Goal: Task Accomplishment & Management: Use online tool/utility

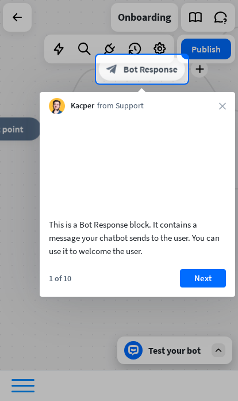
click at [210, 171] on button "Next" at bounding box center [203, 278] width 46 height 18
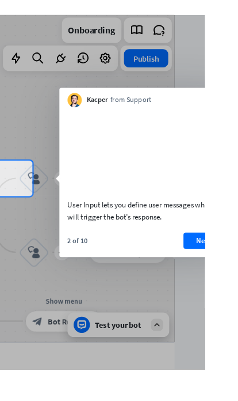
scroll to position [0, 56]
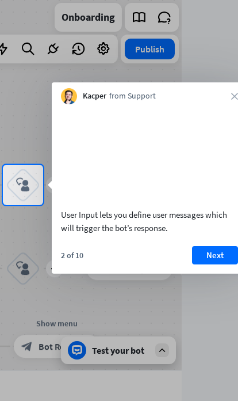
click at [216, 171] on button "Next" at bounding box center [215, 255] width 46 height 18
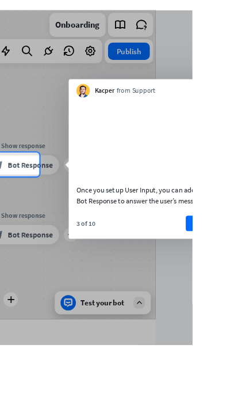
scroll to position [0, 71]
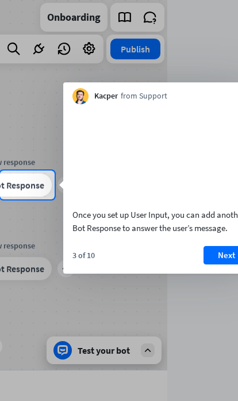
click at [215, 171] on button "Next" at bounding box center [227, 255] width 46 height 18
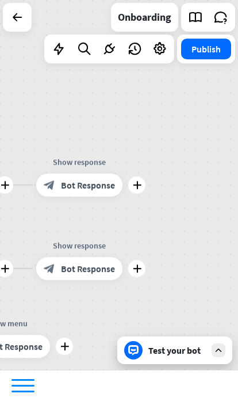
scroll to position [0, 0]
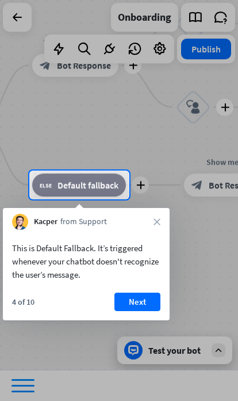
click at [144, 171] on button "Next" at bounding box center [138, 301] width 46 height 18
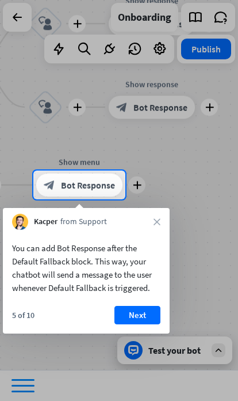
click at [149, 171] on button "Next" at bounding box center [138, 315] width 46 height 18
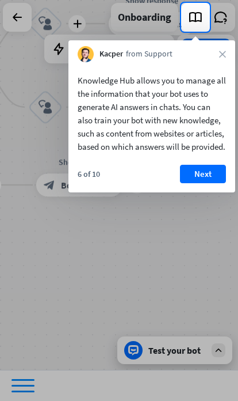
click at [215, 171] on button "Next" at bounding box center [203, 174] width 46 height 18
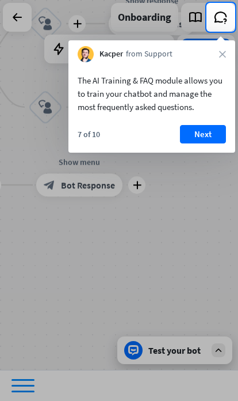
click at [205, 141] on button "Next" at bounding box center [203, 134] width 46 height 18
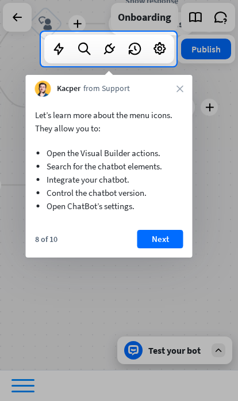
click at [170, 171] on button "Next" at bounding box center [161, 239] width 46 height 18
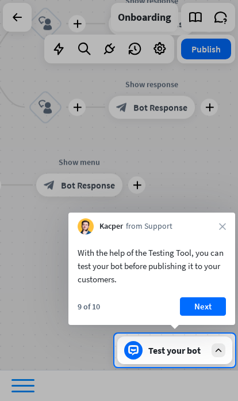
click at [212, 171] on button "Next" at bounding box center [203, 306] width 46 height 18
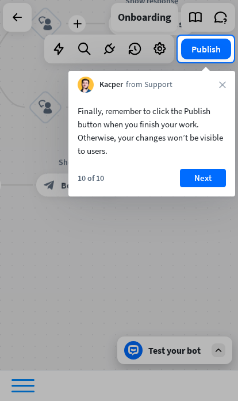
click at [211, 171] on button "Next" at bounding box center [203, 178] width 46 height 18
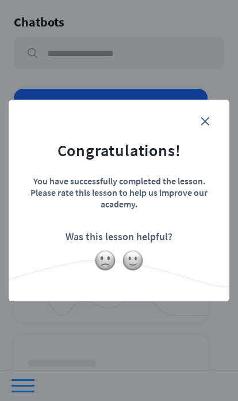
click at [141, 171] on img at bounding box center [133, 260] width 22 height 22
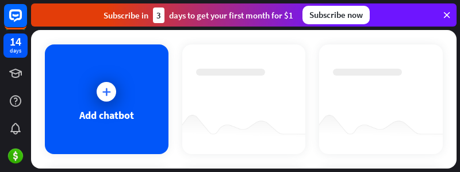
scroll to position [41, 0]
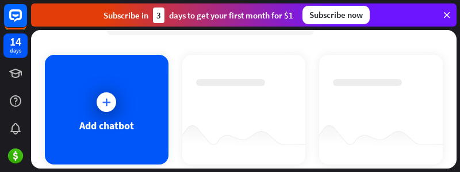
click at [96, 111] on div at bounding box center [106, 101] width 29 height 29
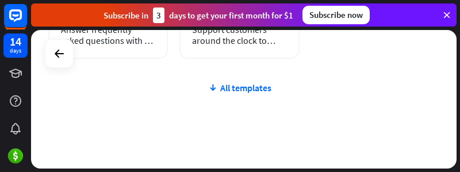
scroll to position [439, 0]
click at [264, 82] on div "All templates" at bounding box center [239, 88] width 383 height 12
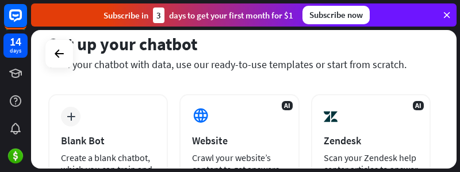
scroll to position [140, 0]
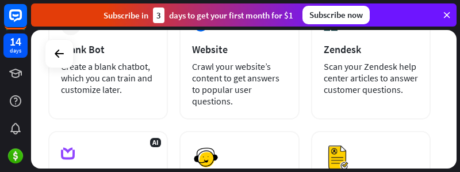
click at [277, 89] on div "Crawl your website’s content to get answers to popular user questions." at bounding box center [239, 83] width 94 height 46
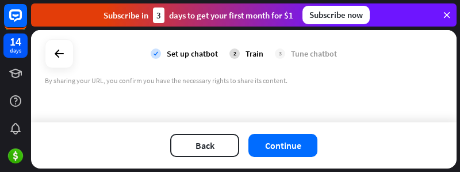
scroll to position [124, 0]
click at [238, 53] on div "2" at bounding box center [235, 53] width 10 height 10
click at [251, 51] on div "Train" at bounding box center [255, 53] width 18 height 10
click at [56, 55] on icon at bounding box center [59, 54] width 14 height 14
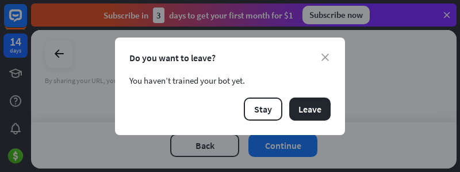
click at [323, 111] on button "Leave" at bounding box center [310, 108] width 41 height 23
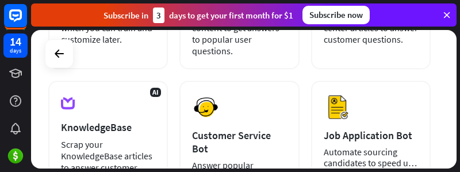
scroll to position [205, 0]
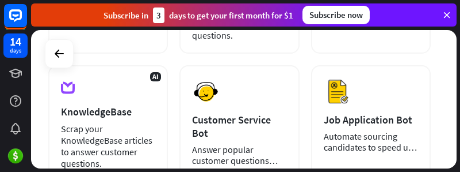
click at [342, 20] on div "Subscribe now" at bounding box center [336, 15] width 67 height 18
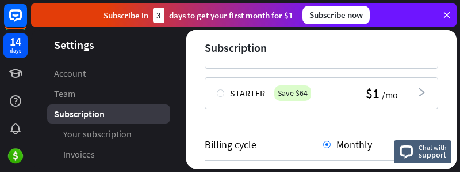
scroll to position [195, 0]
click at [450, 13] on icon at bounding box center [447, 15] width 10 height 10
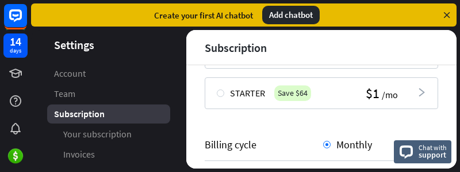
click at [300, 17] on div "Add chatbot" at bounding box center [291, 15] width 58 height 18
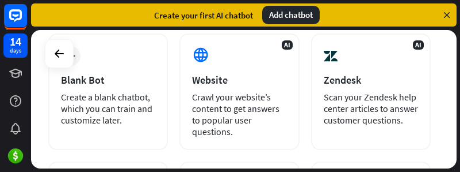
scroll to position [117, 0]
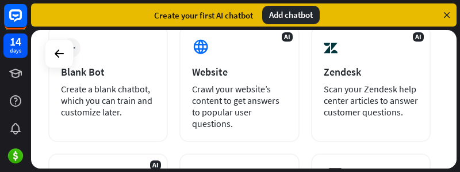
click at [309, 14] on div "Add chatbot" at bounding box center [291, 15] width 58 height 18
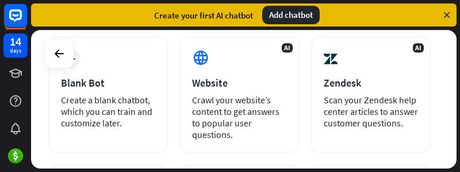
scroll to position [106, 0]
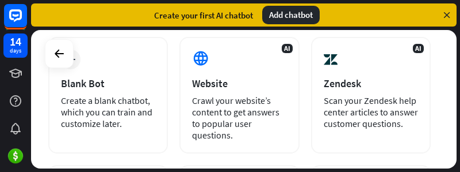
click at [92, 118] on div "Create a blank chatbot, which you can train and customize later." at bounding box center [108, 111] width 94 height 35
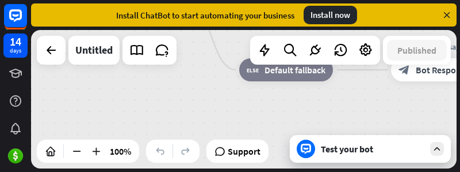
click at [81, 156] on icon at bounding box center [77, 151] width 12 height 12
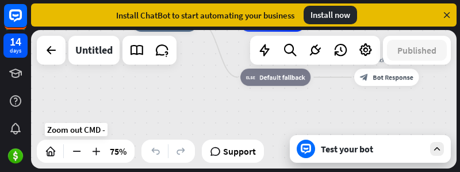
click at [78, 158] on div at bounding box center [76, 151] width 18 height 18
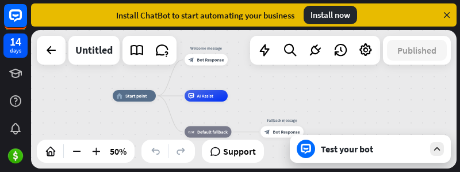
click at [350, 120] on div "home_2 Start point Welcome message block_bot_response Bot Response AI Assist bl…" at bounding box center [244, 99] width 426 height 138
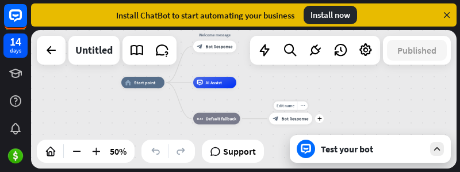
click at [325, 116] on div "home_2 Start point Welcome message block_bot_response Bot Response AI Assist bl…" at bounding box center [227, 116] width 213 height 69
click at [288, 104] on span "Edit name" at bounding box center [286, 105] width 18 height 5
click at [304, 108] on div "more_horiz" at bounding box center [303, 105] width 11 height 9
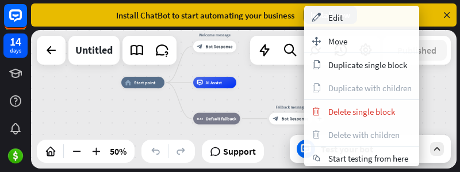
click at [378, 156] on span "Start testing from here" at bounding box center [369, 158] width 80 height 11
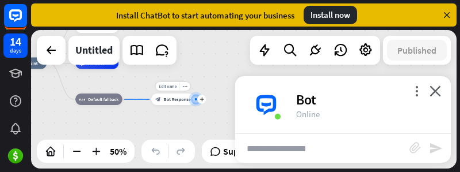
scroll to position [91, 0]
click at [337, 108] on div "Online" at bounding box center [366, 113] width 141 height 11
click at [421, 90] on icon "more_vert" at bounding box center [417, 90] width 11 height 11
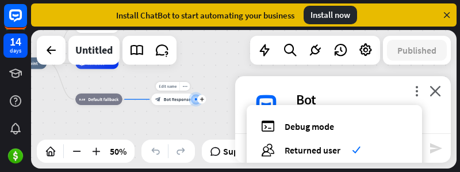
click at [386, 153] on div "users Returned user check" at bounding box center [334, 149] width 147 height 13
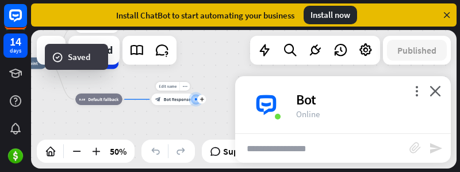
click at [367, 147] on input "text" at bounding box center [322, 148] width 174 height 29
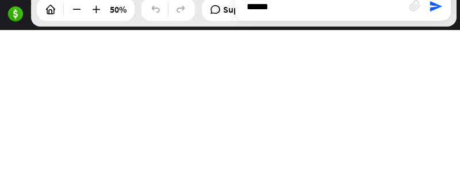
type input "*****"
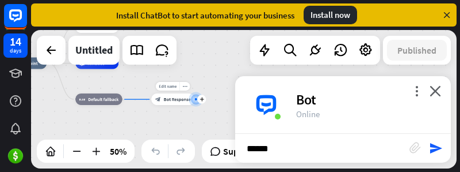
click at [439, 148] on icon "send" at bounding box center [436, 148] width 14 height 14
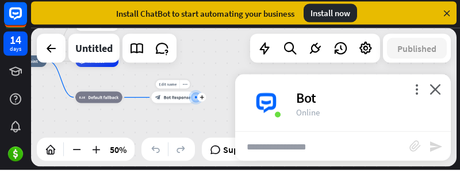
scroll to position [275, 0]
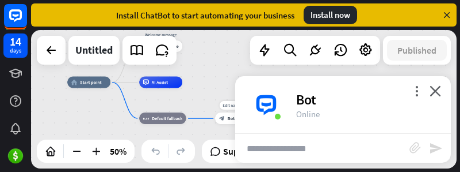
click at [436, 88] on icon "close" at bounding box center [436, 90] width 12 height 11
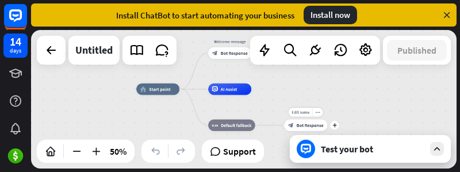
click at [256, 152] on span "Support" at bounding box center [239, 151] width 33 height 18
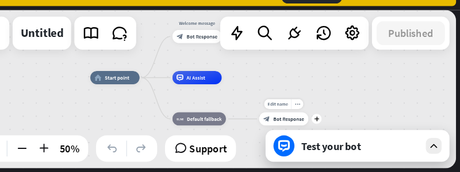
click at [308, 43] on icon at bounding box center [315, 50] width 15 height 15
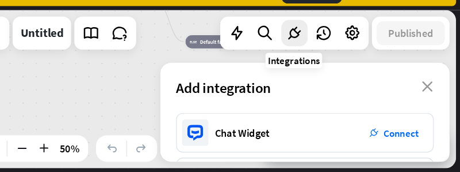
scroll to position [6, 0]
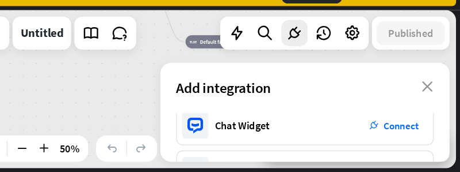
click at [394, 125] on span "Connect" at bounding box center [409, 130] width 31 height 11
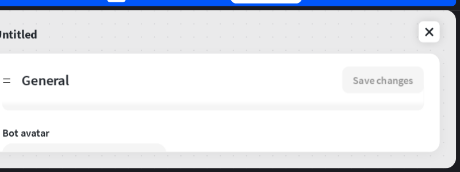
type textarea "*"
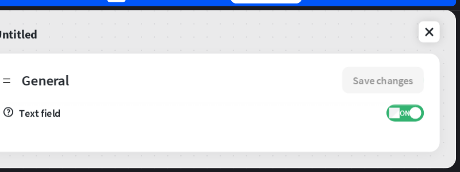
scroll to position [577, 0]
click at [424, 40] on link at bounding box center [433, 49] width 18 height 18
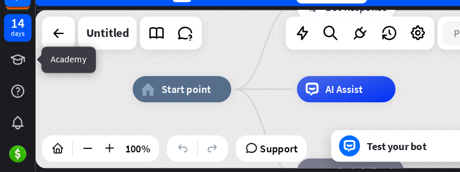
click at [0, 0] on icon at bounding box center [0, 0] width 0 height 0
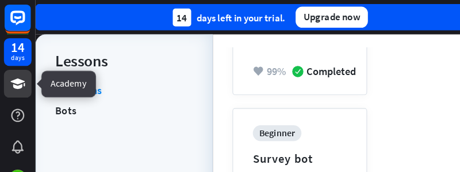
scroll to position [257, 0]
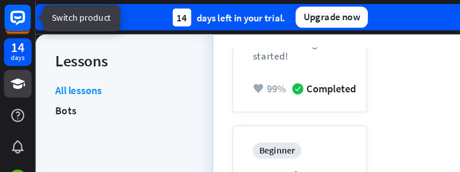
click at [16, 21] on rect at bounding box center [15, 15] width 23 height 23
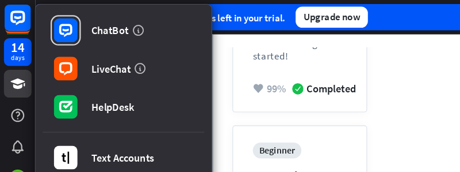
click at [63, 97] on rect at bounding box center [57, 93] width 21 height 21
